Goal: Task Accomplishment & Management: Complete application form

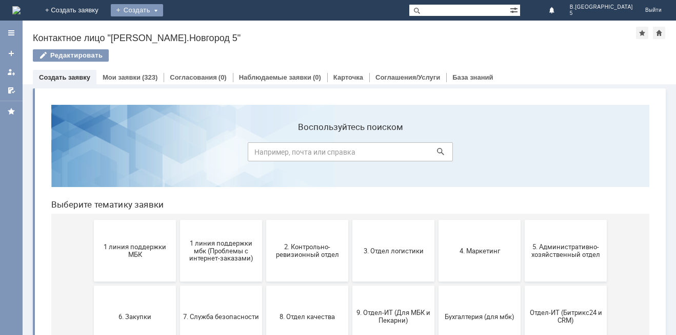
click at [163, 8] on div "Создать" at bounding box center [137, 10] width 52 height 12
click at [193, 40] on div "Заявка" at bounding box center [152, 31] width 82 height 21
click at [163, 11] on div "Создать" at bounding box center [137, 10] width 52 height 12
click at [191, 27] on link "Заявка" at bounding box center [152, 31] width 78 height 12
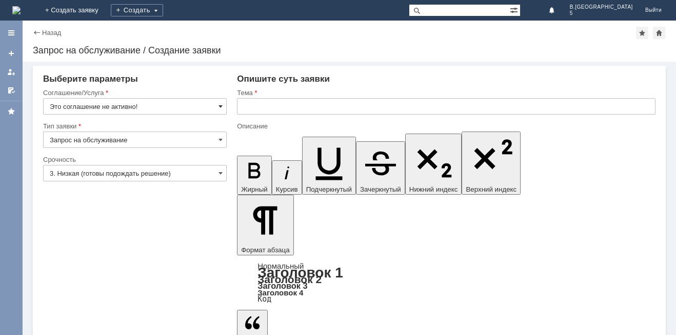
click at [219, 103] on span at bounding box center [221, 106] width 4 height 8
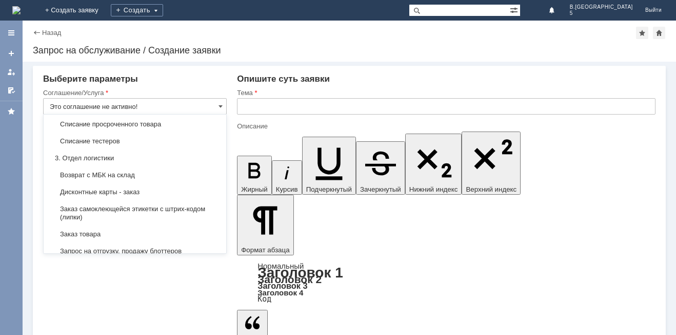
scroll to position [257, 0]
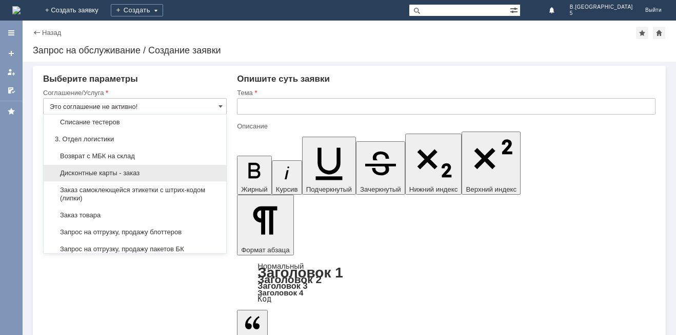
click at [167, 177] on span "Дисконтные карты - заказ" at bounding box center [135, 173] width 170 height 8
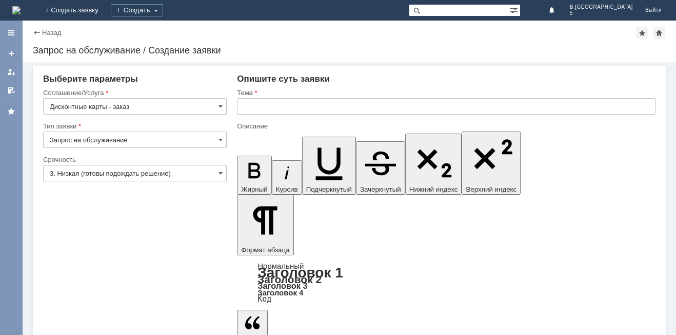
type input "Дисконтные карты - заказ"
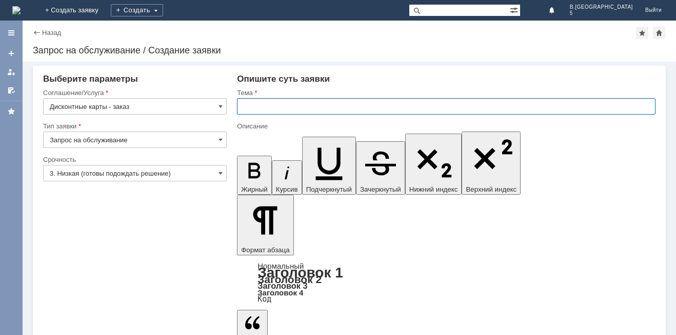
click at [292, 110] on input "text" at bounding box center [446, 106] width 419 height 16
type input "Дисконтные карты"
